Goal: Transaction & Acquisition: Purchase product/service

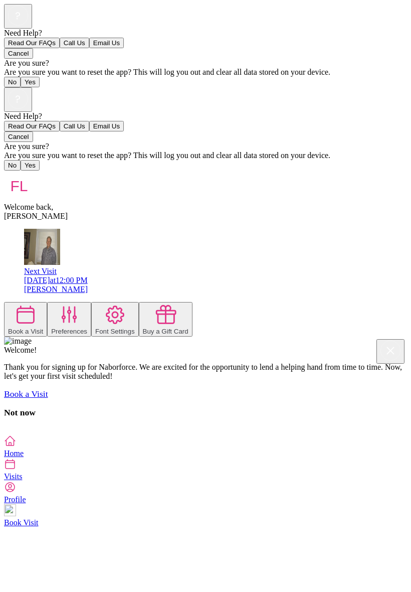
click at [4, 302] on div "Book a Visit Preferences Font Settings Buy a Gift Card" at bounding box center [205, 319] width 403 height 35
click at [16, 470] on icon at bounding box center [10, 464] width 12 height 12
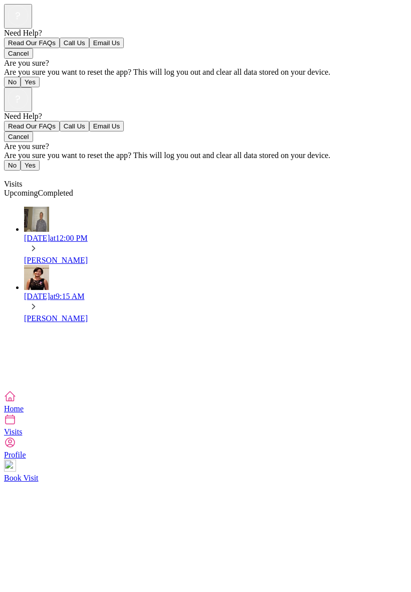
click at [16, 425] on icon at bounding box center [10, 419] width 12 height 12
click at [119, 234] on div "[DATE] 12:00 PM" at bounding box center [215, 238] width 383 height 9
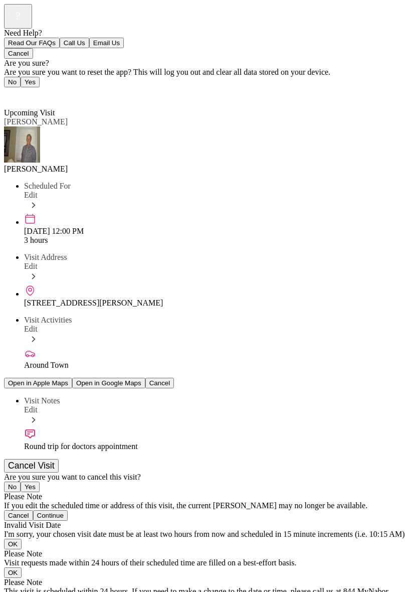
click at [321, 317] on div "Back Upcoming Visit Upcoming Visit [PERSON_NAME] Scheduled For Edit [DATE] 12:0…" at bounding box center [205, 357] width 403 height 540
click at [18, 90] on span "Back" at bounding box center [18, 94] width 17 height 9
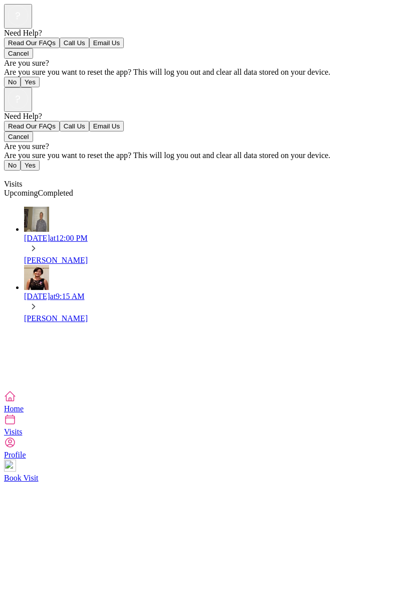
click at [39, 243] on icon at bounding box center [33, 248] width 11 height 11
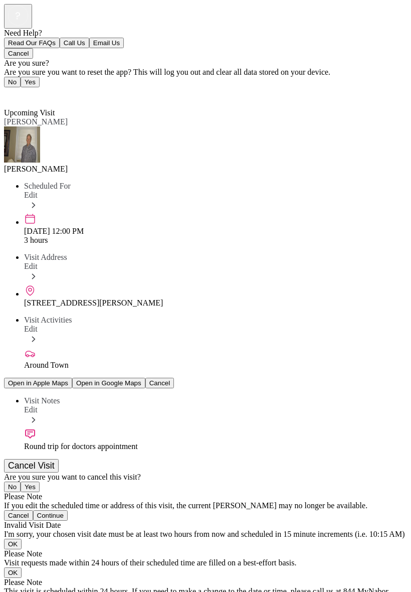
click at [14, 90] on span "Back" at bounding box center [18, 94] width 17 height 9
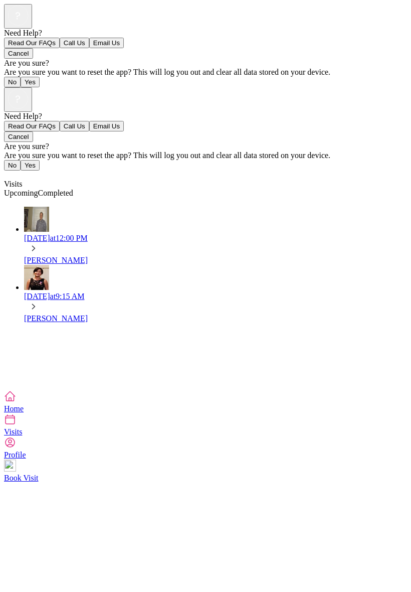
click at [16, 425] on icon at bounding box center [10, 419] width 12 height 12
click at [161, 427] on span at bounding box center [205, 420] width 403 height 14
click at [16, 425] on icon at bounding box center [10, 419] width 12 height 12
click at [49, 390] on div "Need Help? Read Our FAQs Call Us Email Us Cancel Are you sure? Are you sure you…" at bounding box center [205, 238] width 403 height 303
click at [16, 402] on icon at bounding box center [10, 396] width 12 height 12
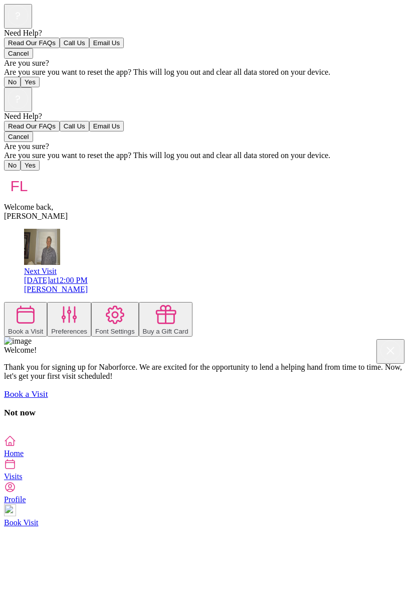
click at [304, 346] on div "Need Help? Read Our FAQs Call Us Email Us Cancel Are you sure? Are you sure you…" at bounding box center [205, 260] width 403 height 347
click at [362, 170] on div "Welcome back, [PERSON_NAME]" at bounding box center [205, 195] width 403 height 50
click at [192, 302] on button "Buy a Gift Card" at bounding box center [166, 319] width 54 height 35
click at [407, 426] on div at bounding box center [205, 430] width 403 height 9
click at [407, 302] on div "Book a Visit Preferences Font Settings Buy a Gift Card" at bounding box center [205, 319] width 403 height 35
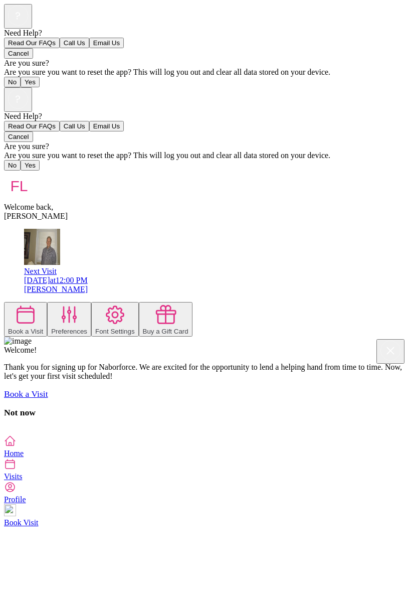
click at [192, 302] on button "Buy a Gift Card" at bounding box center [166, 319] width 54 height 35
click at [16, 447] on icon at bounding box center [10, 441] width 12 height 12
click at [4, 426] on div at bounding box center [205, 430] width 403 height 9
click at [407, 375] on div "Need Help? Read Our FAQs Call Us Email Us Cancel Are you sure? Are you sure you…" at bounding box center [205, 260] width 403 height 347
